Goal: Task Accomplishment & Management: Use online tool/utility

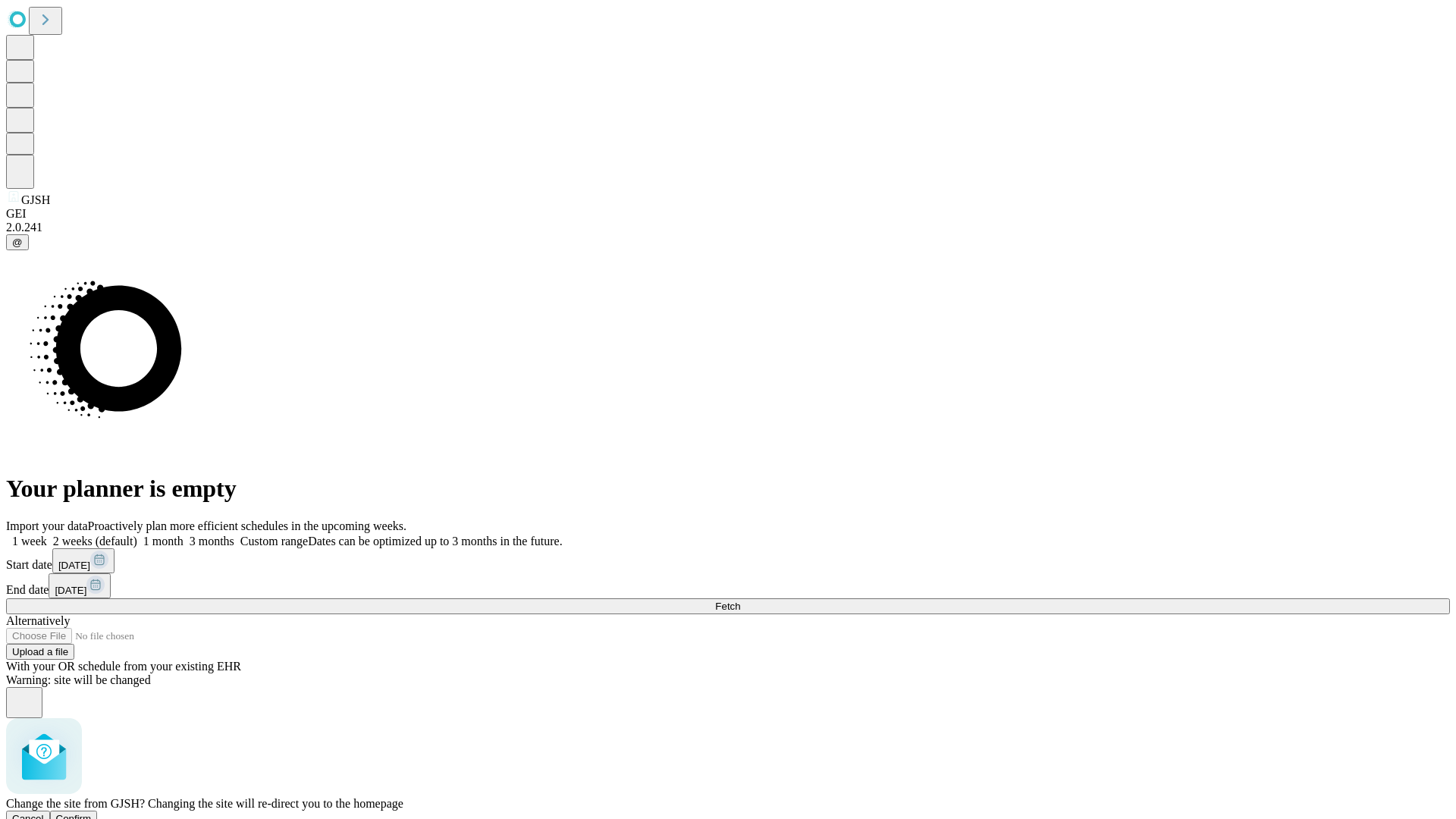
click at [91, 813] on span "Confirm" at bounding box center [74, 819] width 36 height 12
click at [137, 534] on label "2 weeks (default)" at bounding box center [91, 540] width 90 height 13
click at [740, 600] on span "Fetch" at bounding box center [728, 606] width 25 height 12
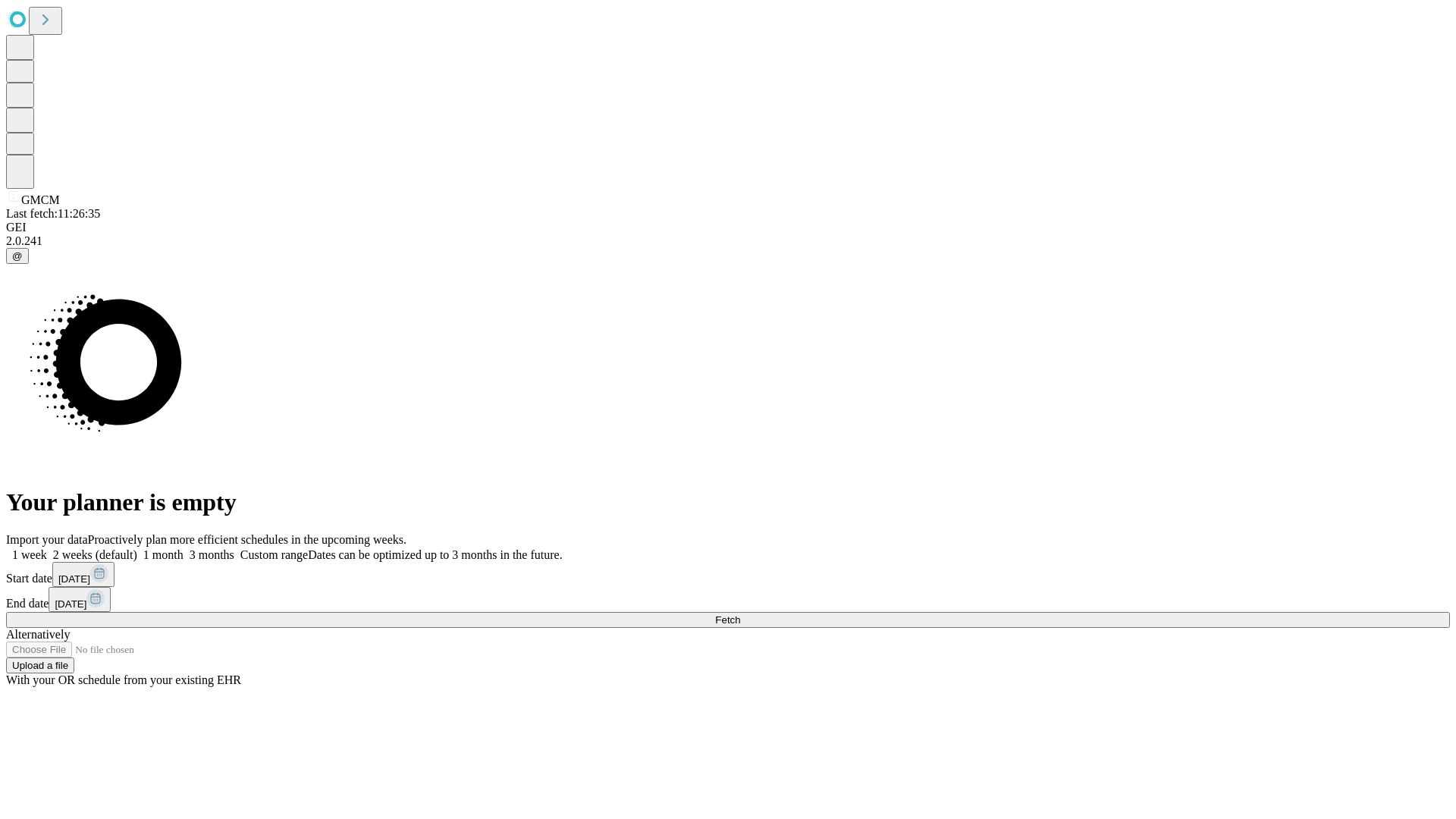
click at [137, 548] on label "2 weeks (default)" at bounding box center [91, 554] width 90 height 13
click at [740, 614] on span "Fetch" at bounding box center [728, 620] width 25 height 12
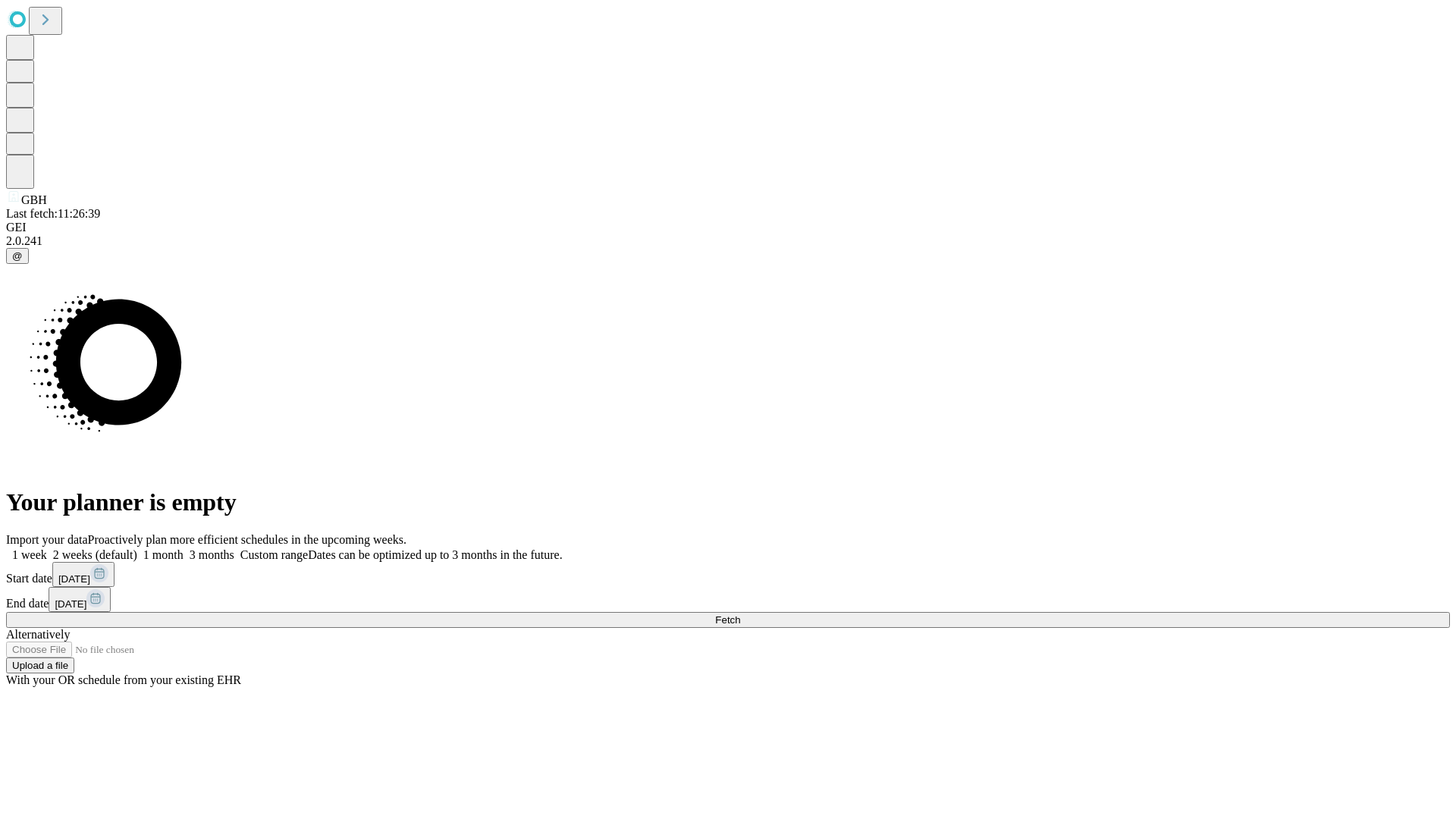
click at [740, 614] on span "Fetch" at bounding box center [728, 620] width 25 height 12
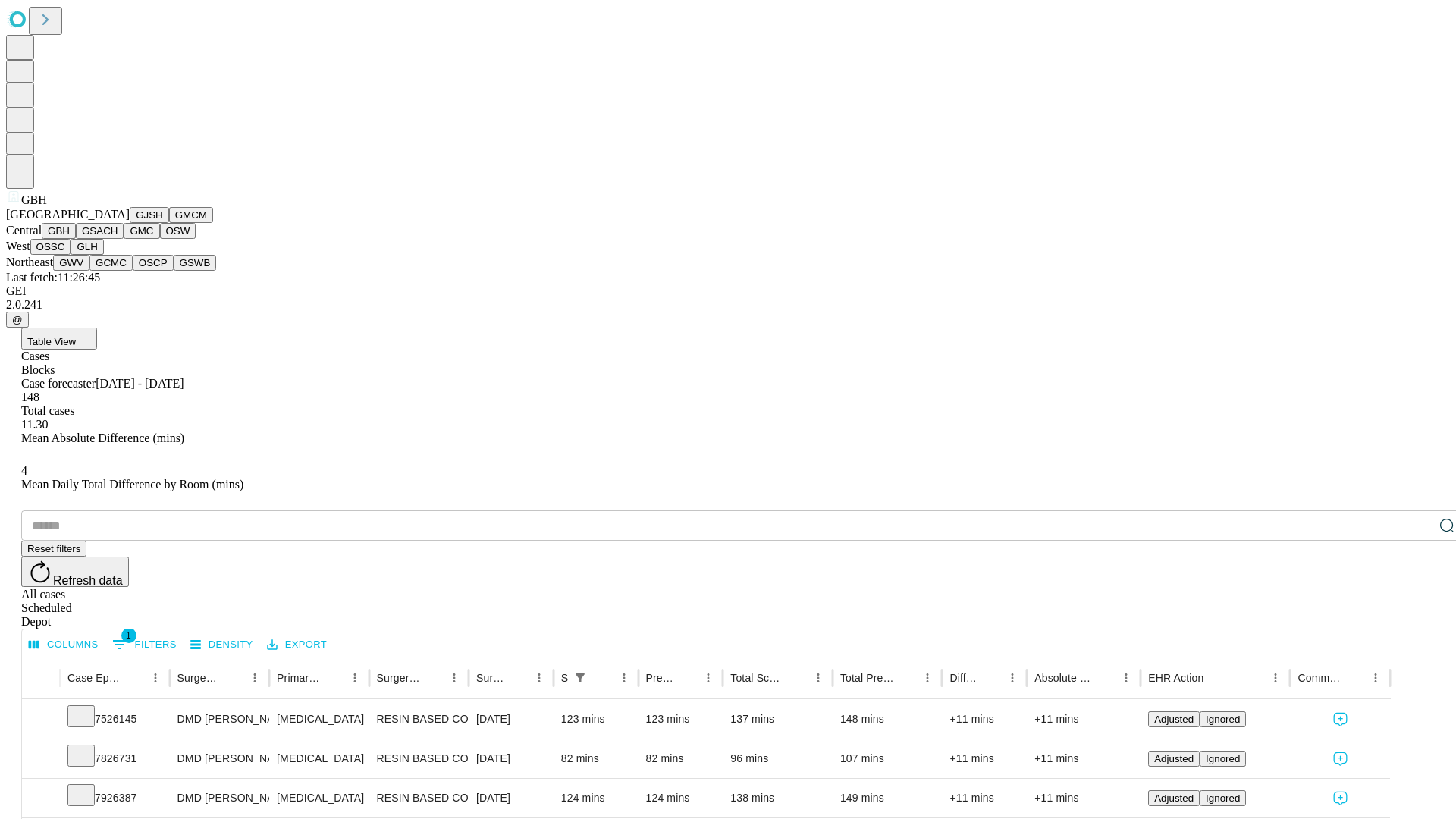
click at [118, 239] on button "GSACH" at bounding box center [99, 230] width 48 height 16
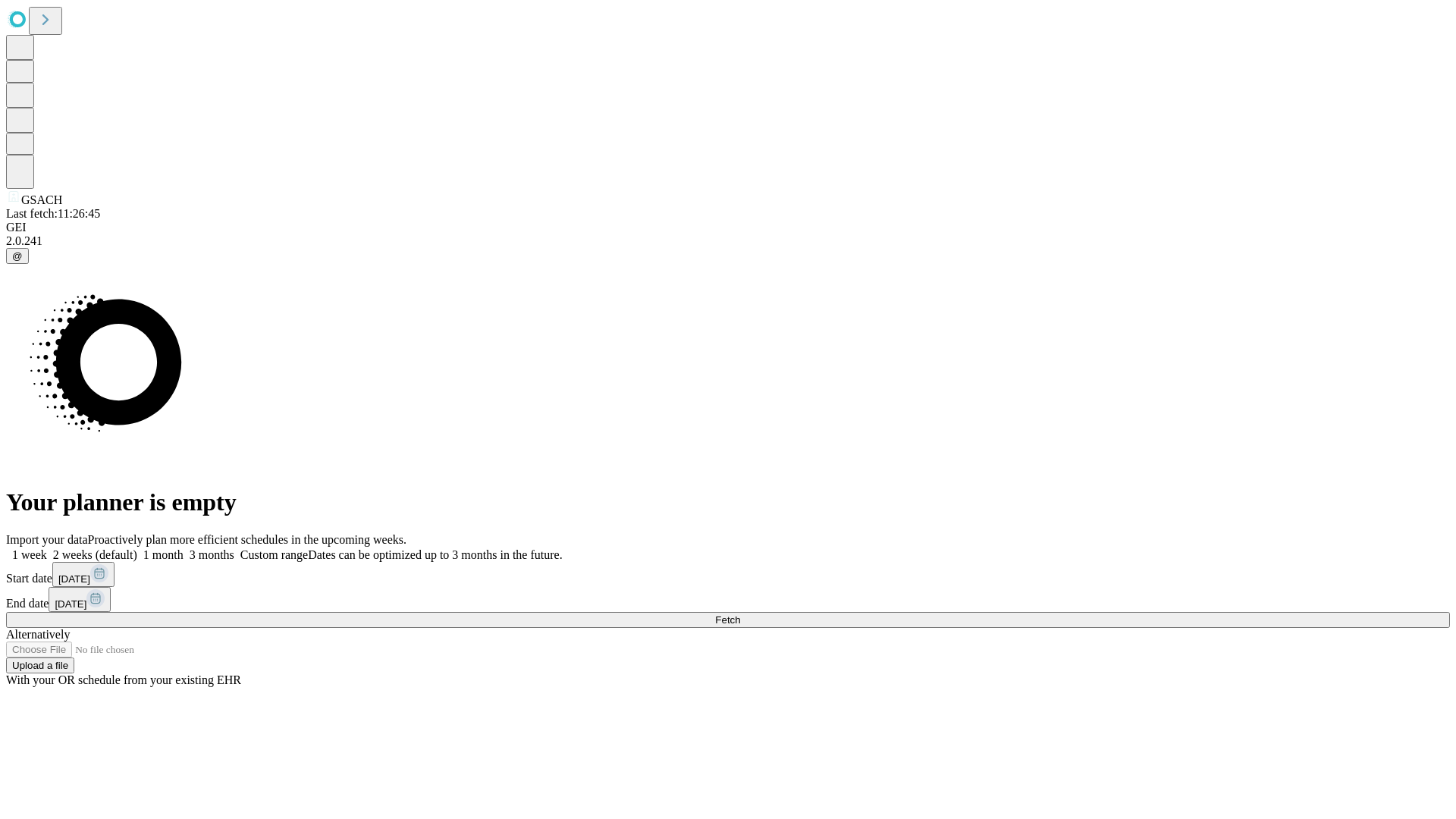
click at [137, 548] on label "2 weeks (default)" at bounding box center [91, 554] width 90 height 13
click at [740, 614] on span "Fetch" at bounding box center [728, 620] width 25 height 12
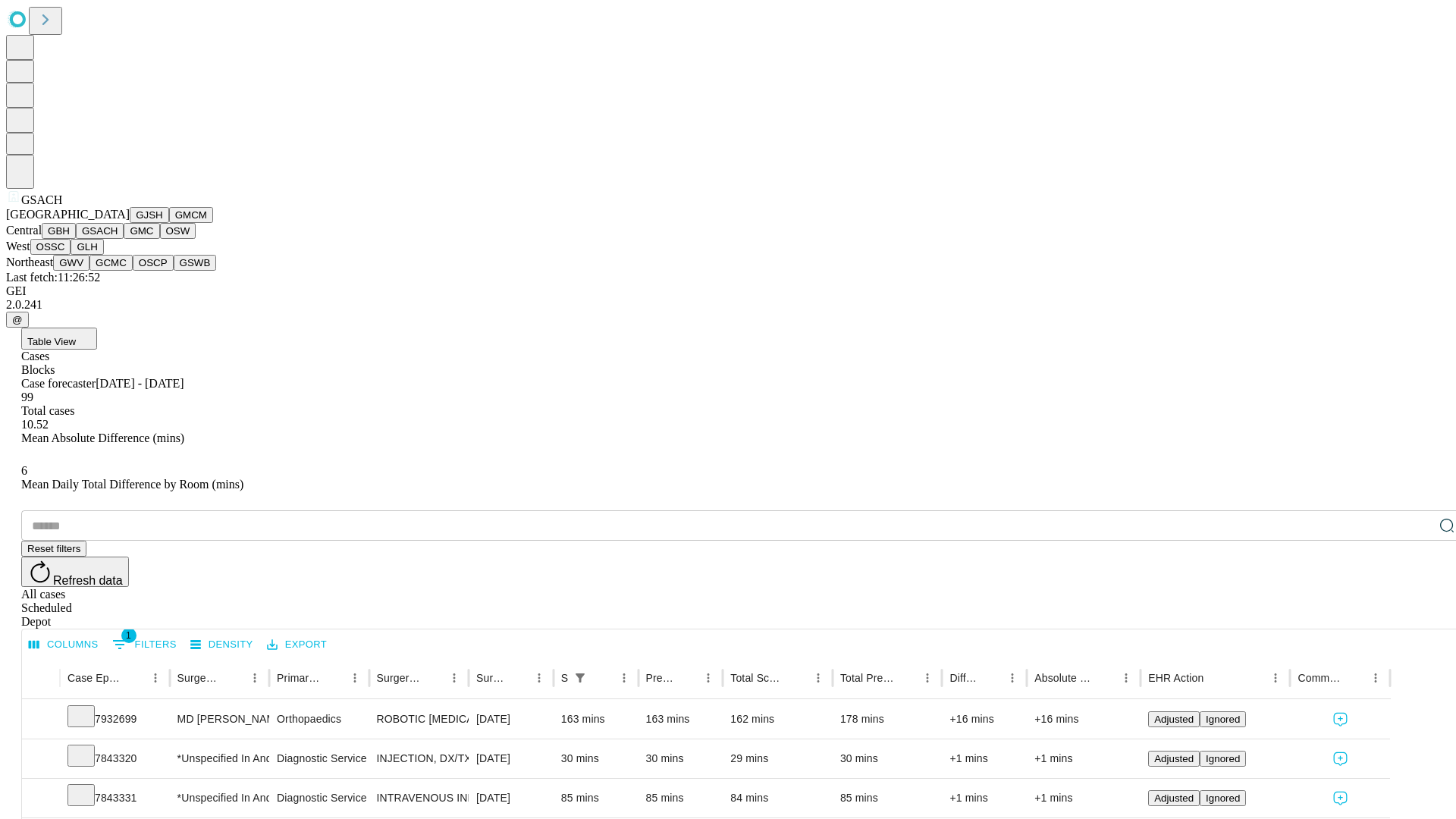
click at [123, 239] on button "GMC" at bounding box center [141, 230] width 36 height 16
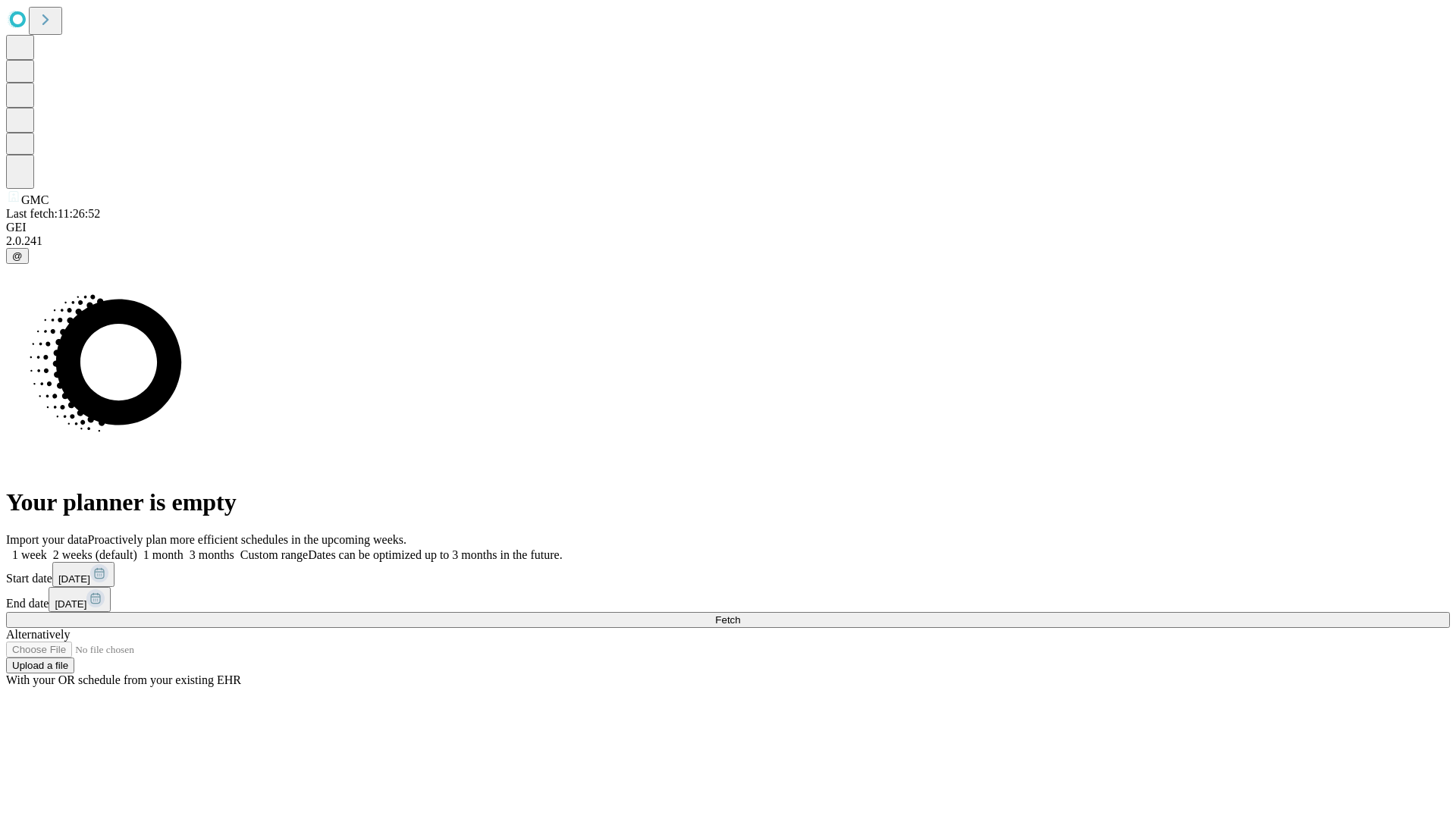
click at [137, 548] on label "2 weeks (default)" at bounding box center [91, 554] width 90 height 13
click at [740, 614] on span "Fetch" at bounding box center [728, 620] width 25 height 12
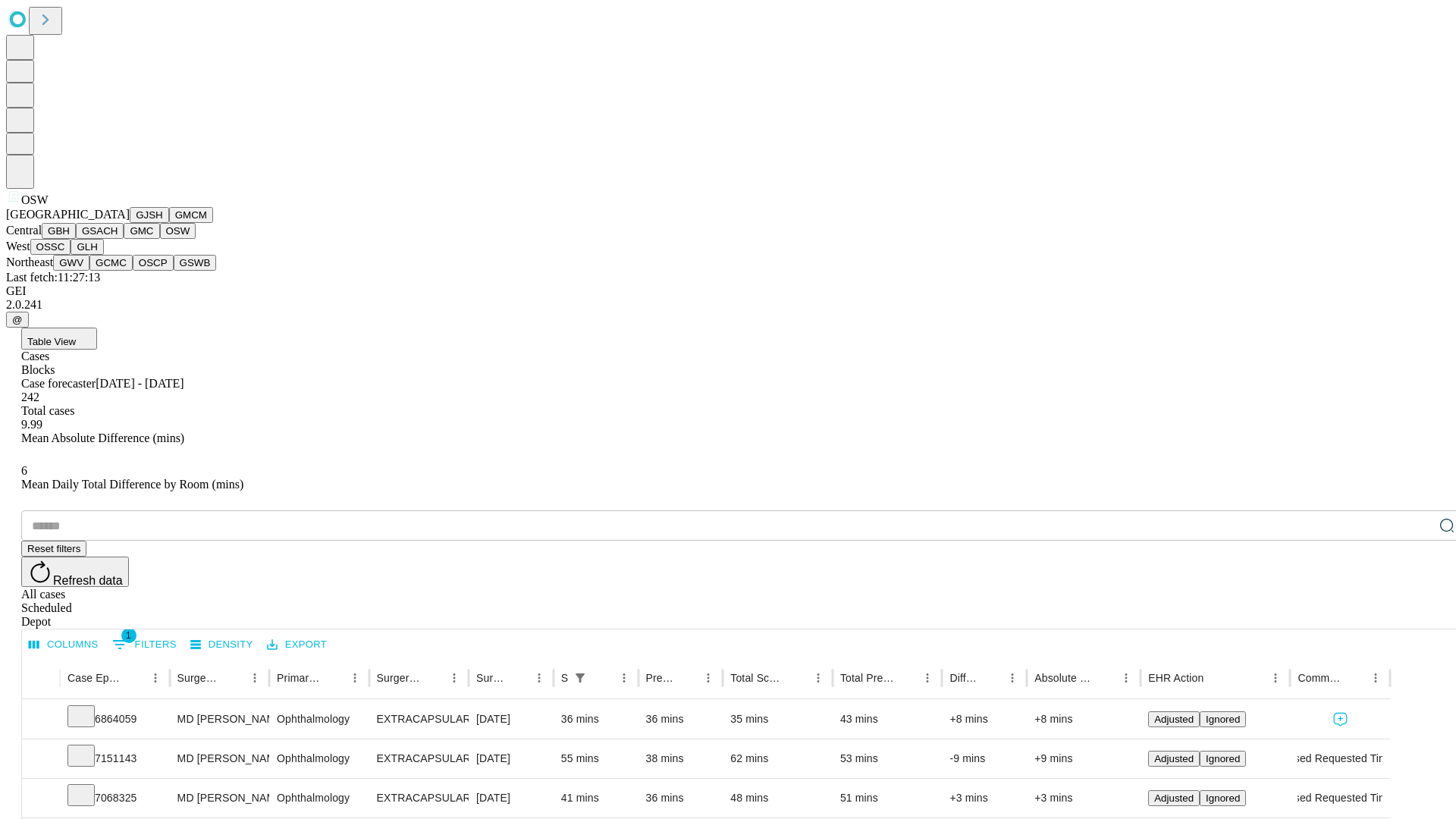
click at [71, 255] on button "OSSC" at bounding box center [51, 247] width 41 height 16
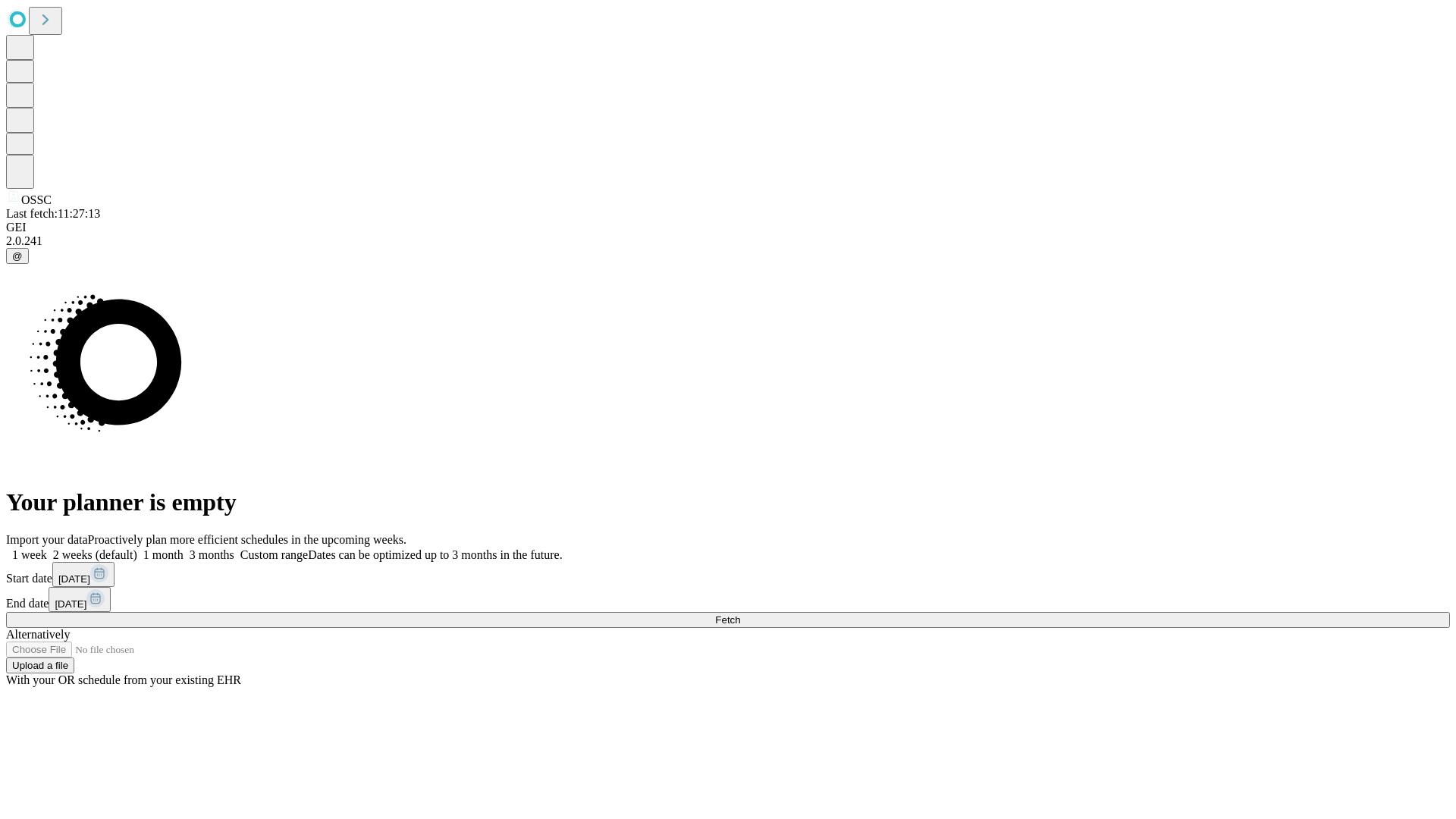
click at [740, 614] on span "Fetch" at bounding box center [728, 620] width 25 height 12
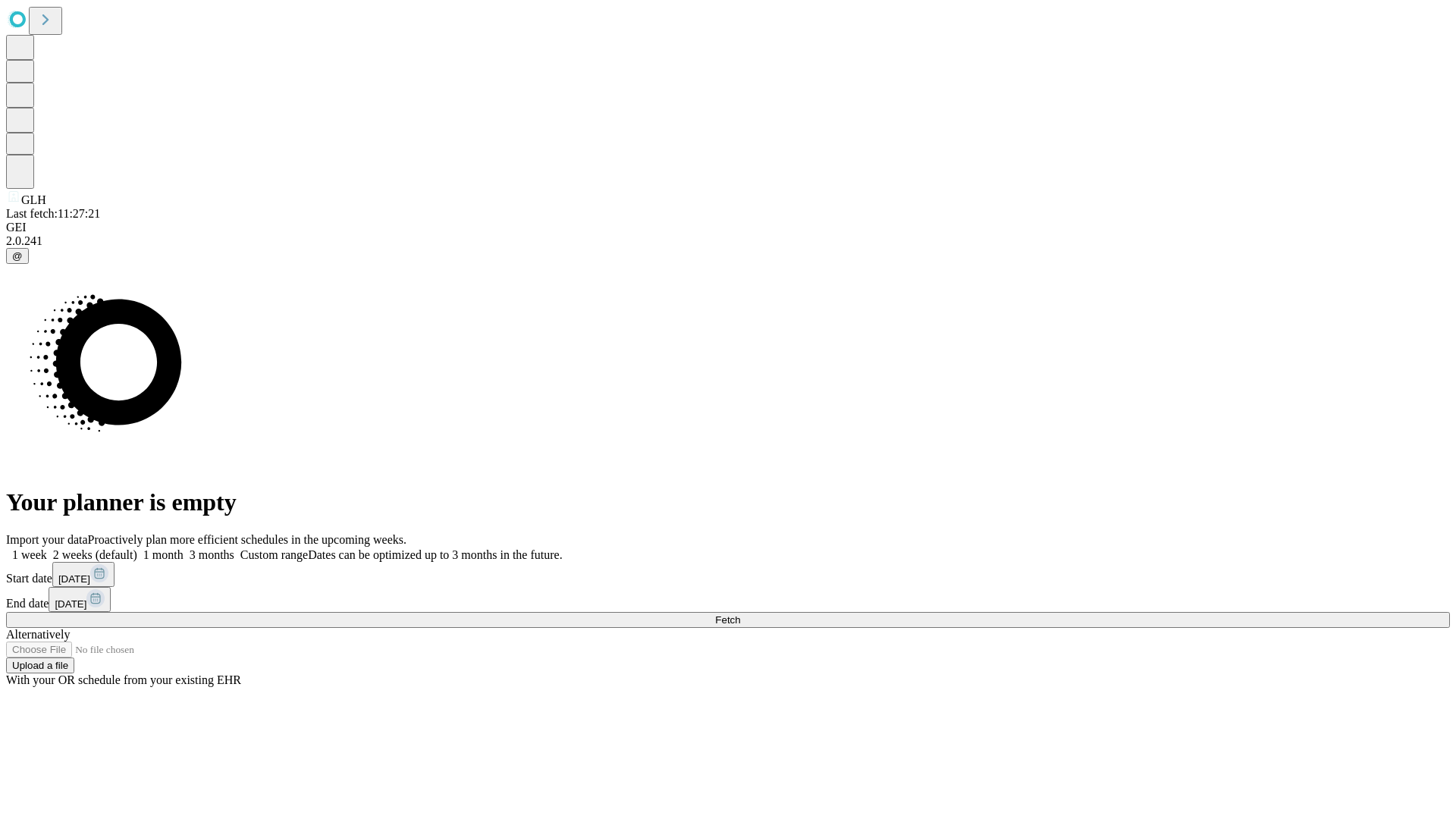
click at [137, 548] on label "2 weeks (default)" at bounding box center [91, 554] width 90 height 13
click at [740, 614] on span "Fetch" at bounding box center [728, 620] width 25 height 12
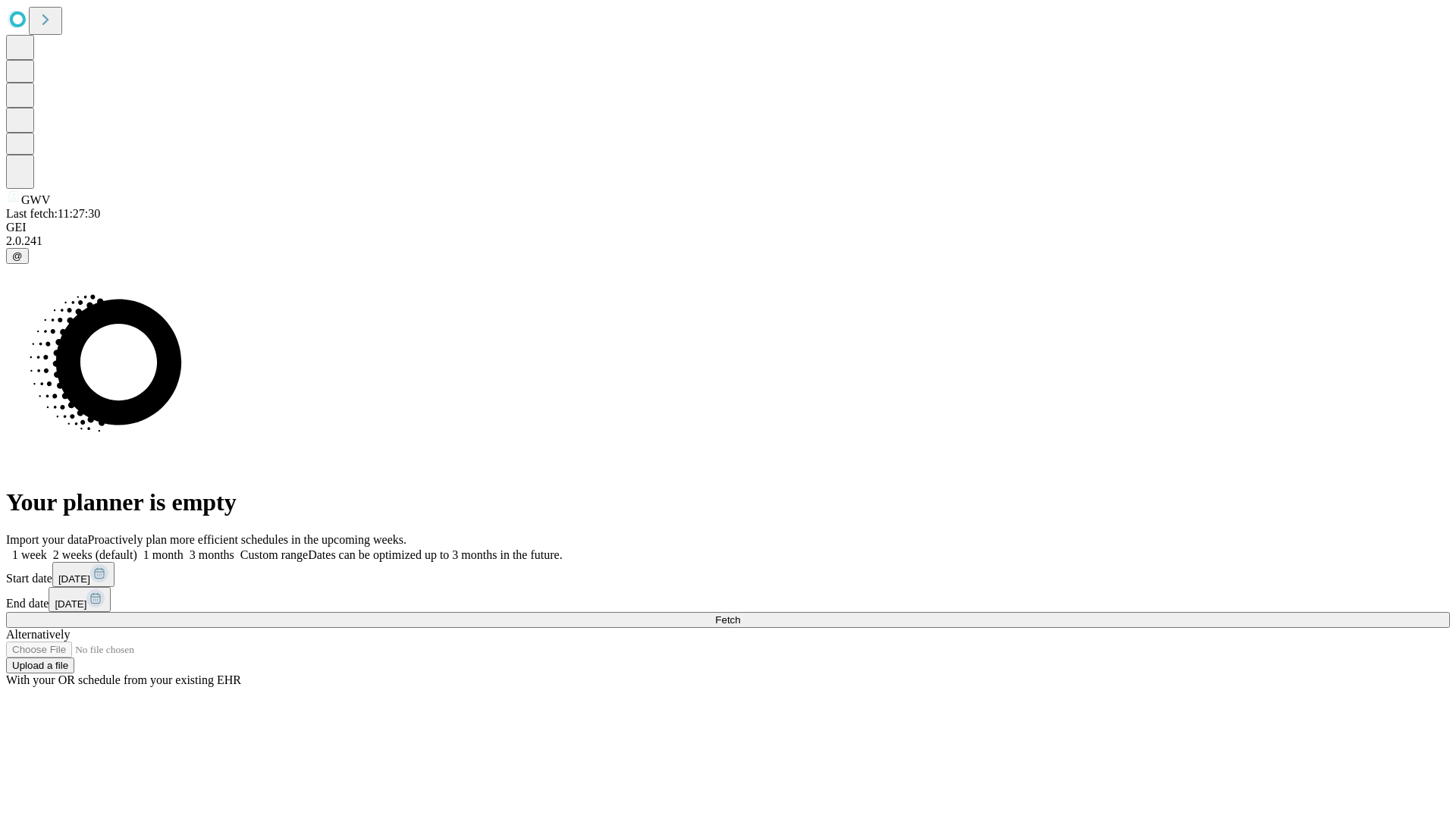
click at [137, 548] on label "2 weeks (default)" at bounding box center [91, 554] width 90 height 13
click at [740, 614] on span "Fetch" at bounding box center [728, 620] width 25 height 12
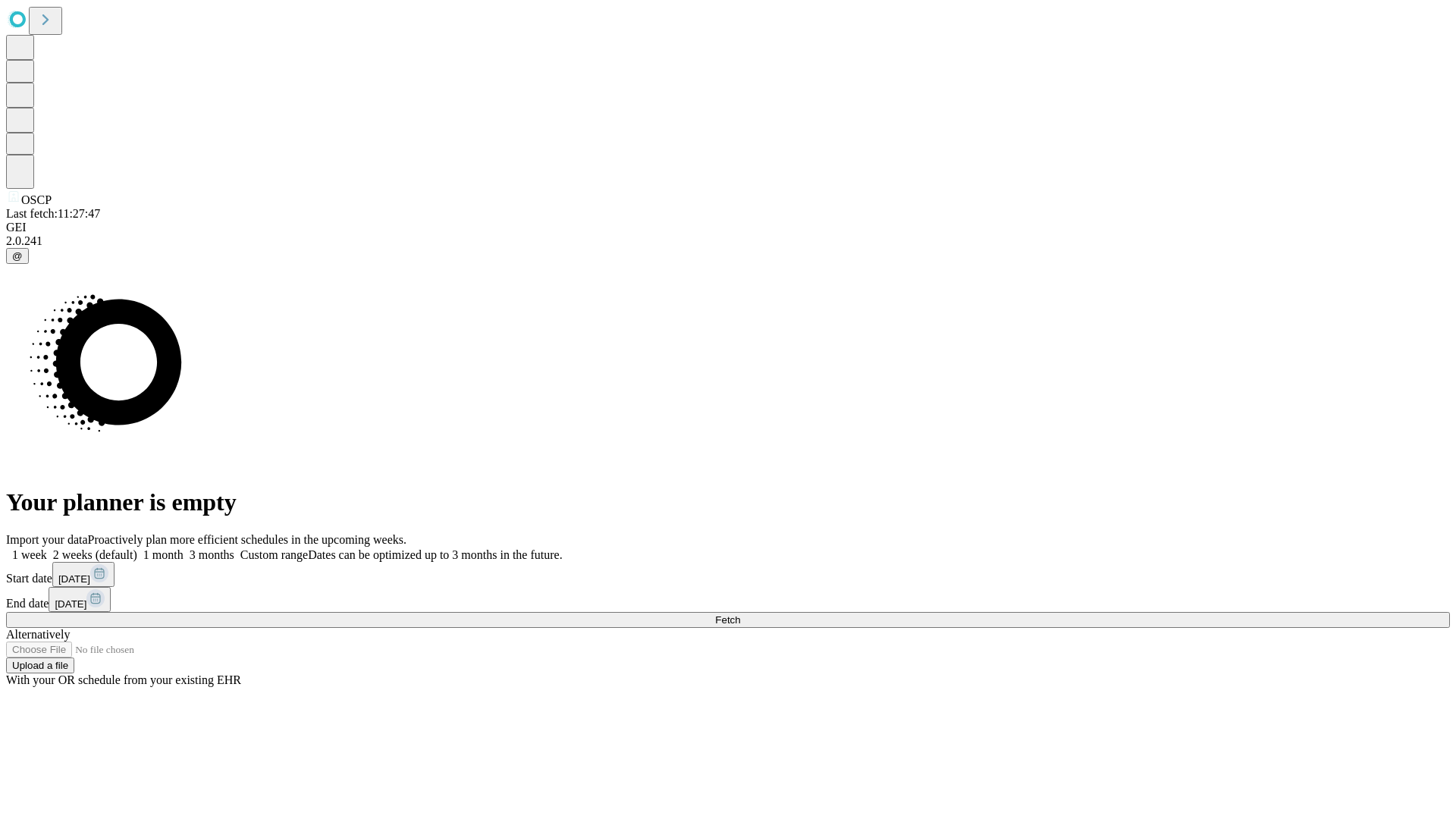
click at [137, 548] on label "2 weeks (default)" at bounding box center [91, 554] width 90 height 13
click at [740, 614] on span "Fetch" at bounding box center [728, 620] width 25 height 12
